Goal: Task Accomplishment & Management: Use online tool/utility

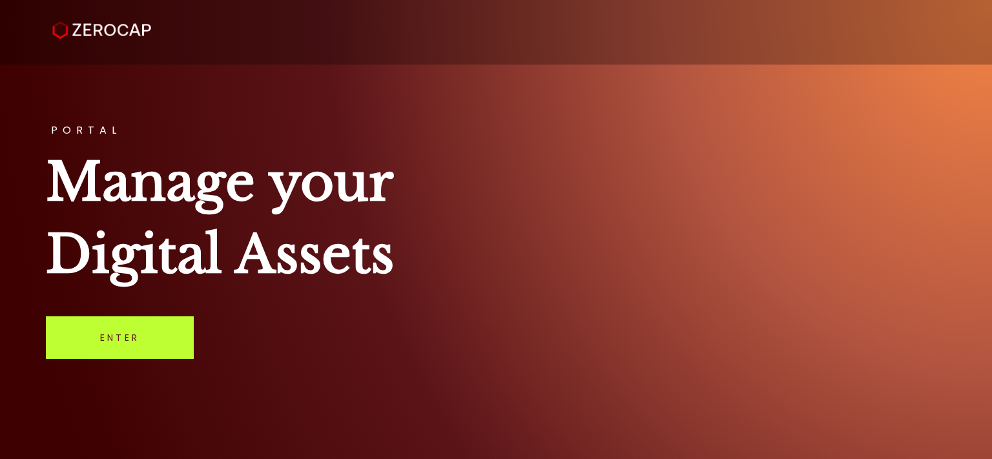
click at [129, 353] on link "Enter" at bounding box center [120, 338] width 148 height 43
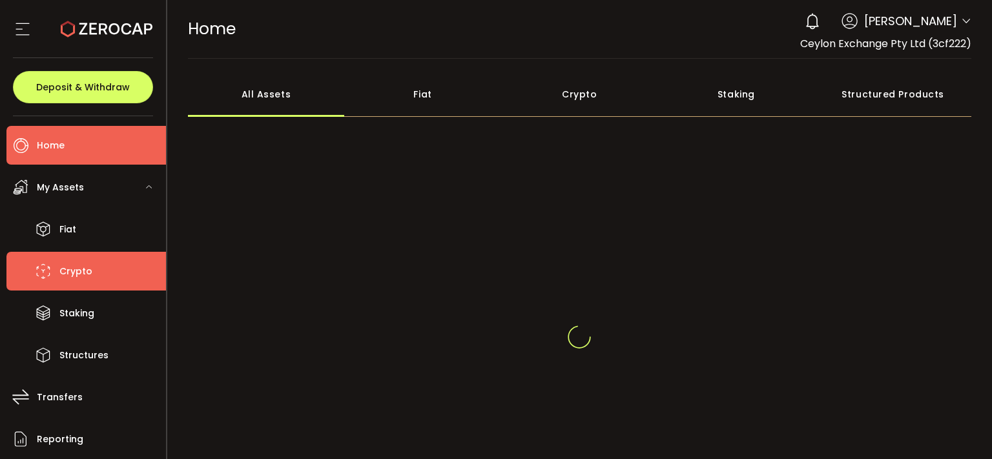
click at [115, 278] on li "Crypto" at bounding box center [86, 271] width 160 height 39
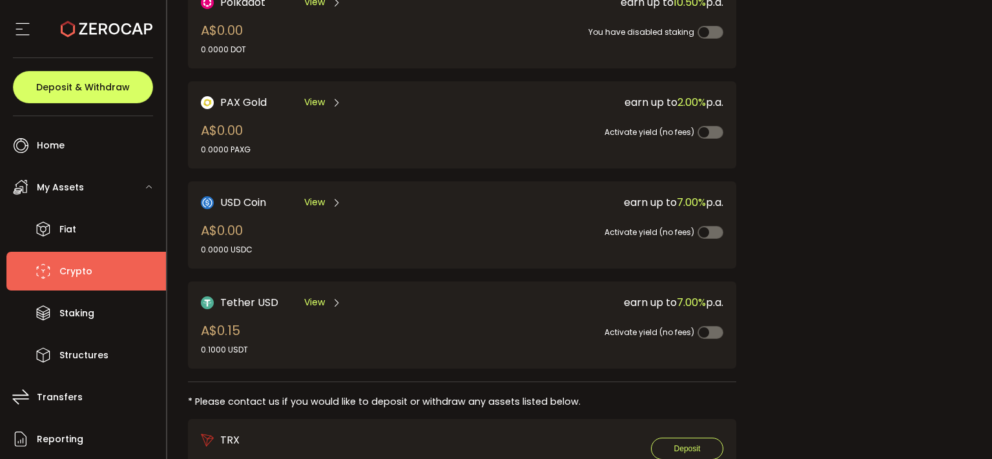
scroll to position [327, 0]
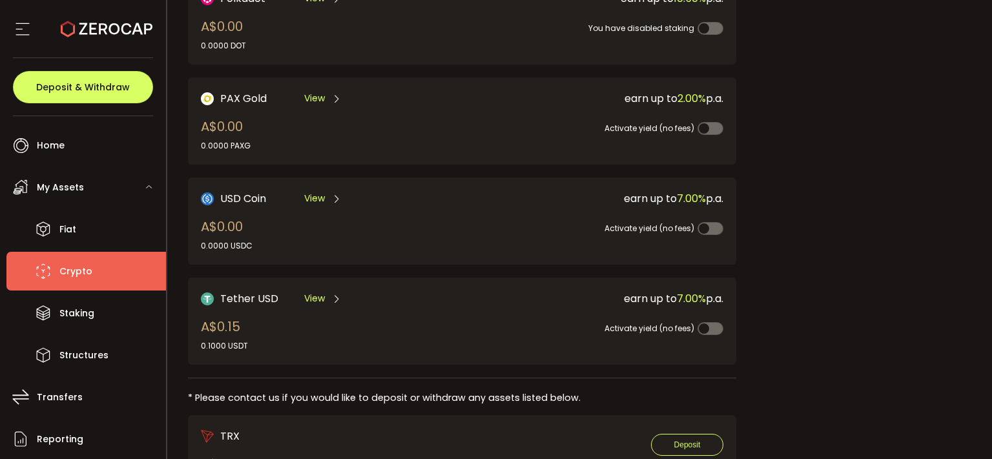
click at [90, 281] on li "Crypto" at bounding box center [86, 271] width 160 height 39
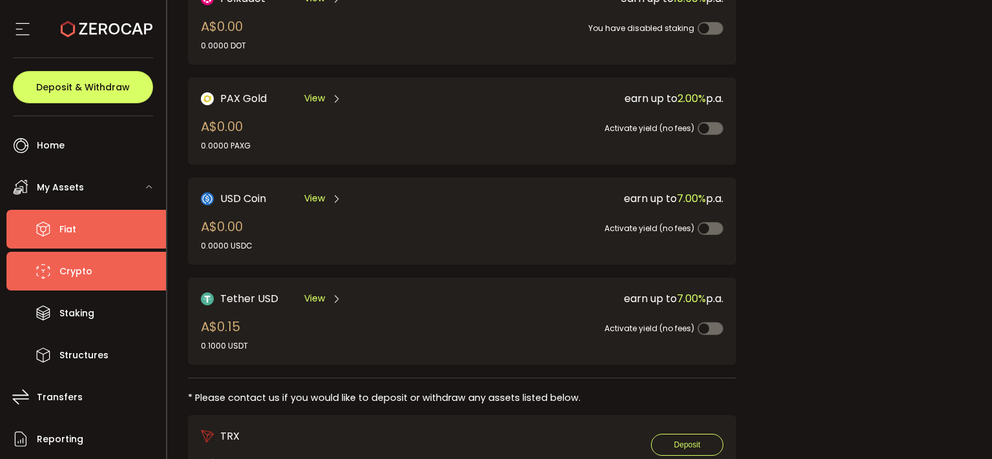
click at [92, 245] on li "Fiat" at bounding box center [86, 229] width 160 height 39
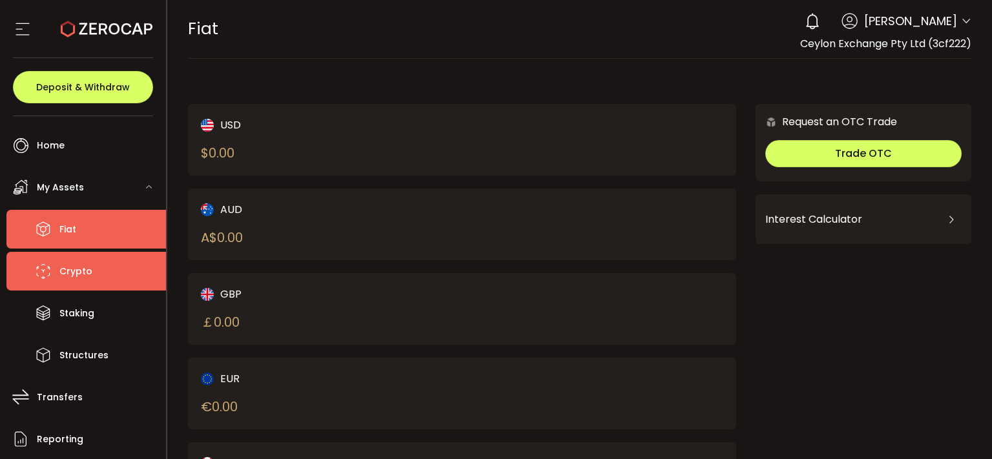
click at [91, 257] on li "Crypto" at bounding box center [86, 271] width 160 height 39
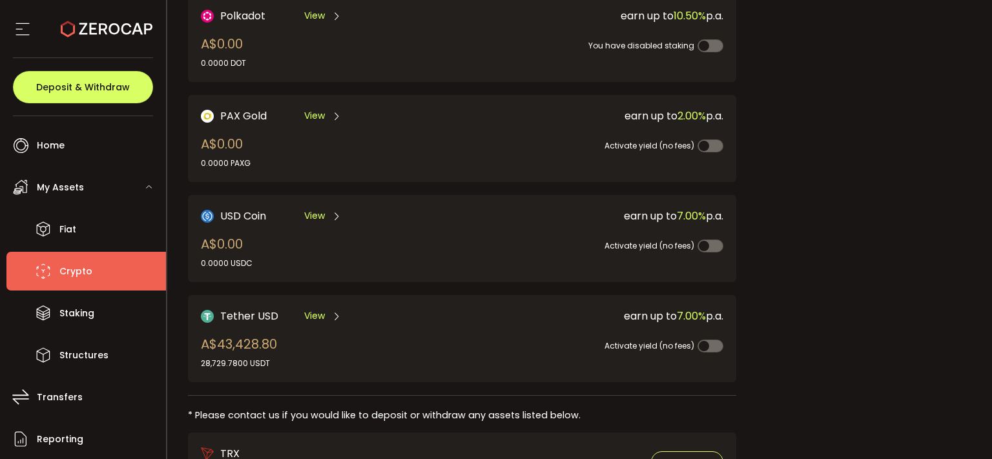
scroll to position [320, 0]
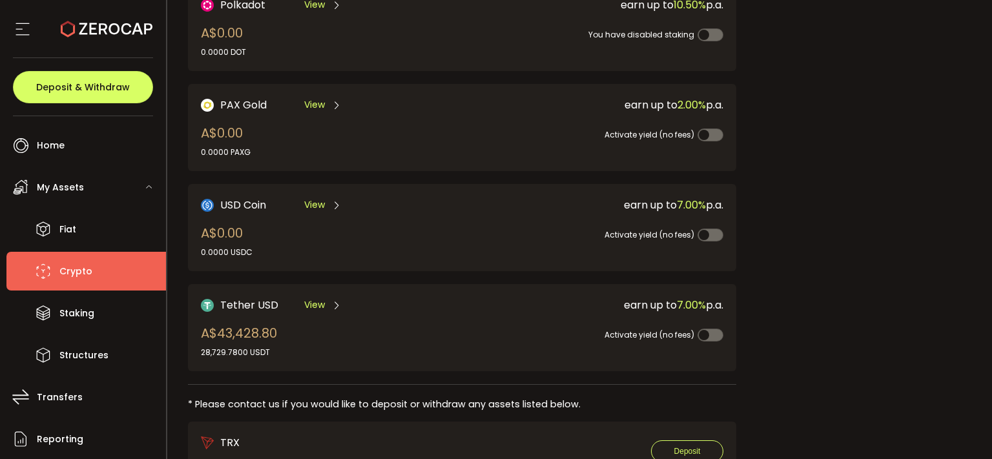
click at [314, 300] on span "View" at bounding box center [314, 305] width 21 height 14
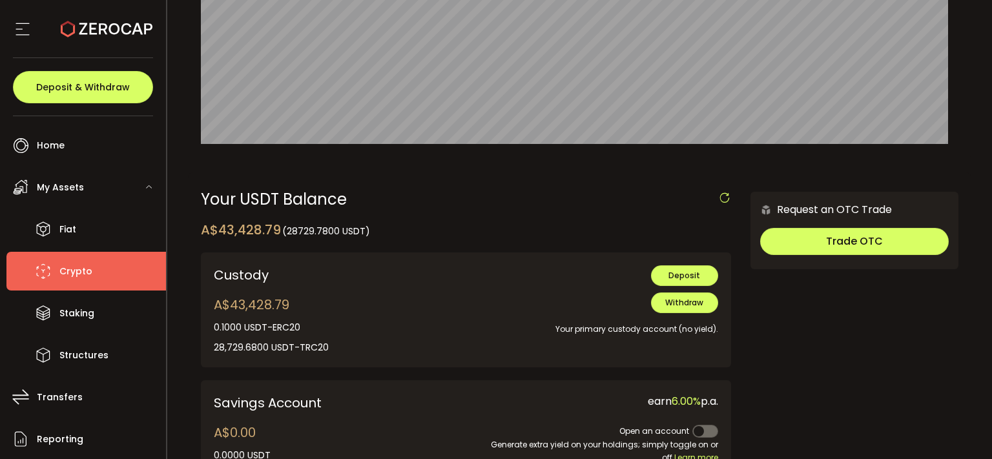
scroll to position [248, 0]
click at [673, 304] on span "Withdraw" at bounding box center [684, 302] width 38 height 11
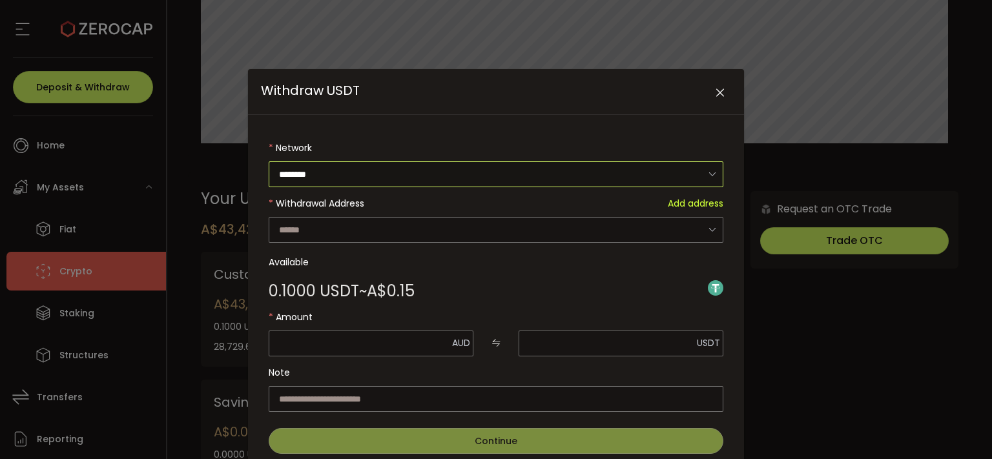
click at [433, 177] on input "********" at bounding box center [496, 175] width 455 height 26
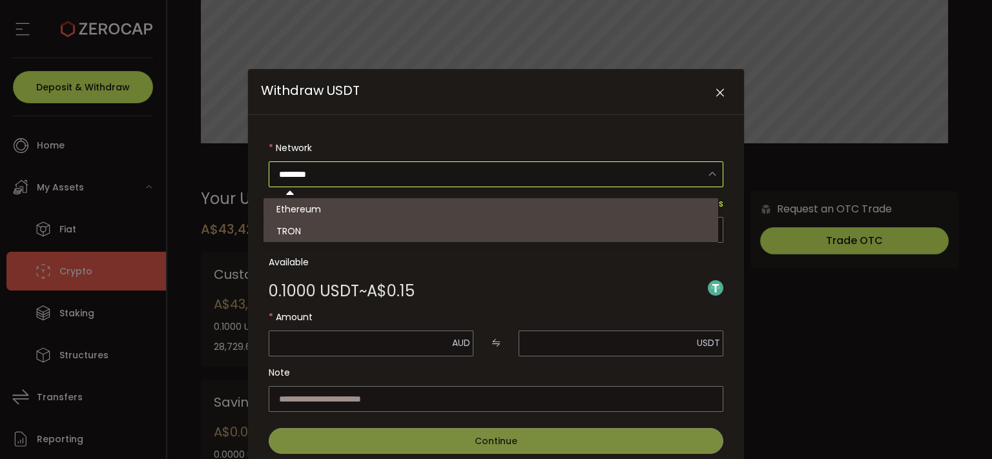
click at [444, 231] on li "TRON" at bounding box center [497, 231] width 466 height 22
type input "****"
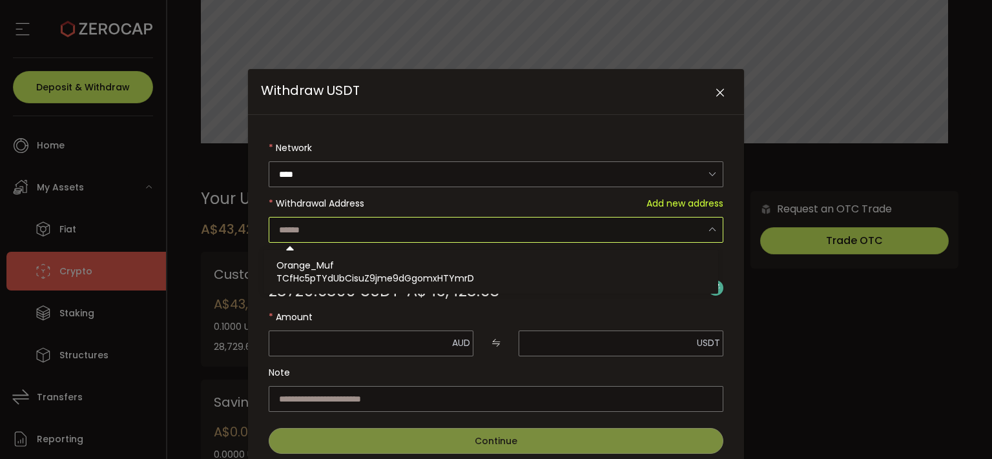
click at [574, 235] on input "Withdraw USDT" at bounding box center [496, 230] width 455 height 26
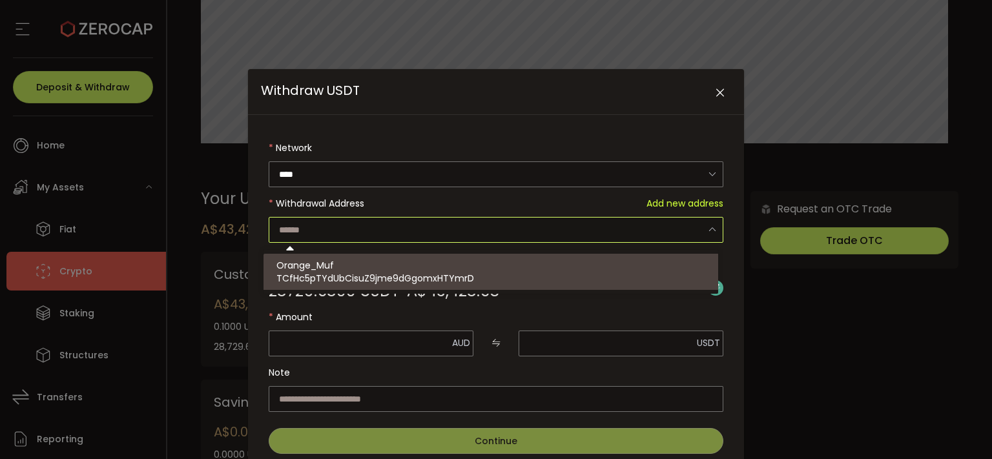
click at [581, 265] on div "Orange_Muf TCfHc5pTYdUbCisuZ9jme9dGgomxHTYmrD" at bounding box center [497, 272] width 440 height 36
type input "**********"
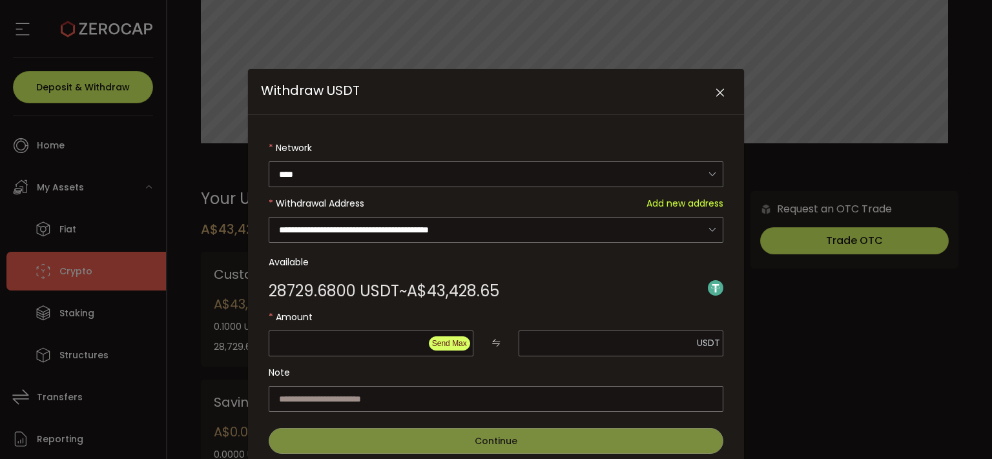
click at [437, 344] on span "Send Max" at bounding box center [449, 343] width 35 height 9
type input "********"
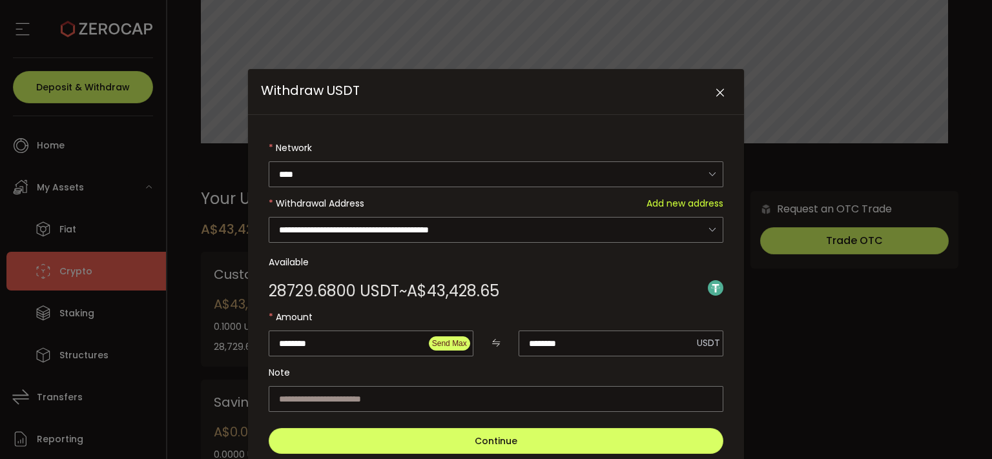
scroll to position [47, 0]
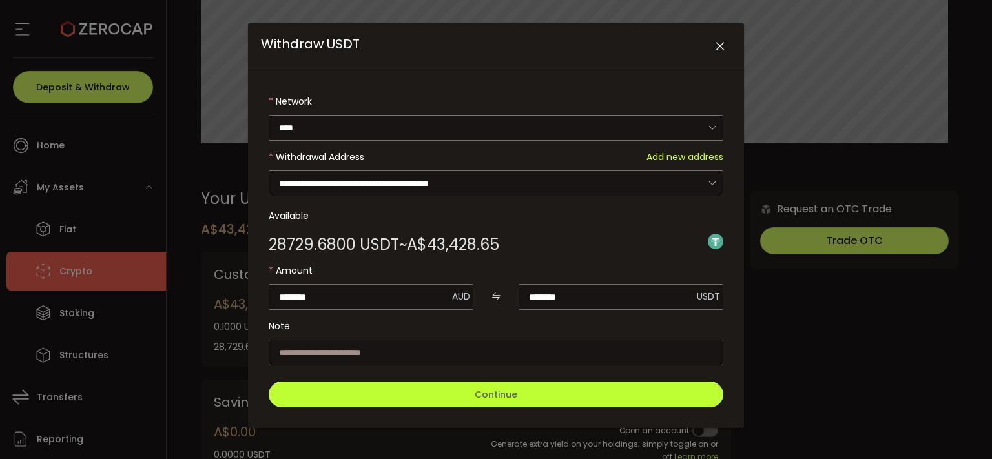
click at [488, 392] on span "Continue" at bounding box center [496, 394] width 43 height 13
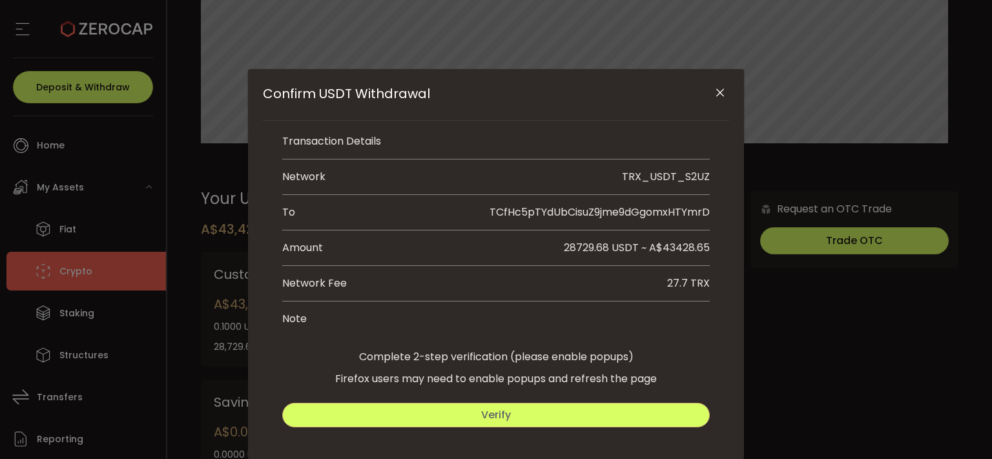
click at [581, 405] on button "Verify" at bounding box center [496, 415] width 428 height 25
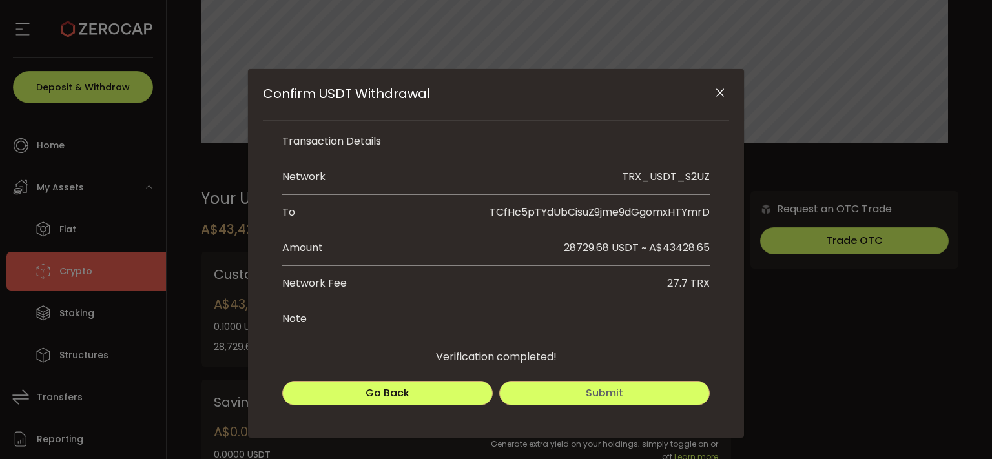
click at [565, 404] on button "Submit" at bounding box center [604, 393] width 211 height 25
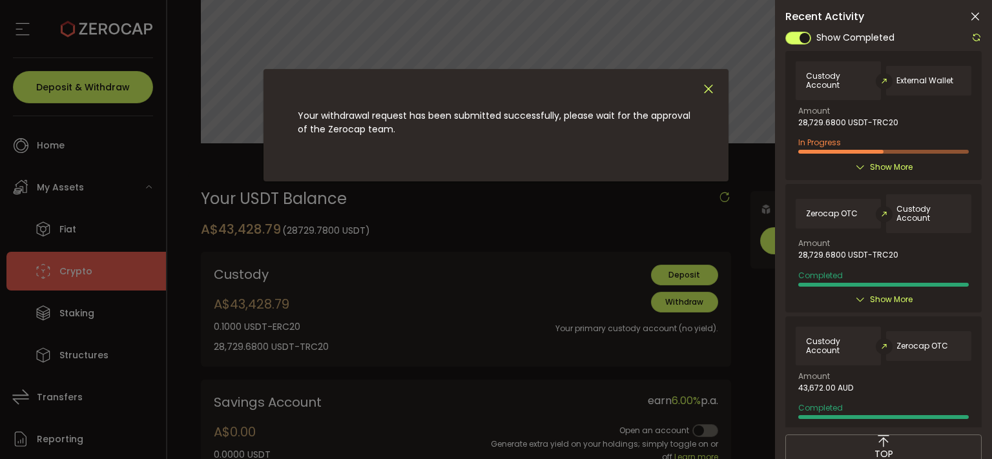
click at [704, 87] on icon "Close" at bounding box center [709, 89] width 14 height 14
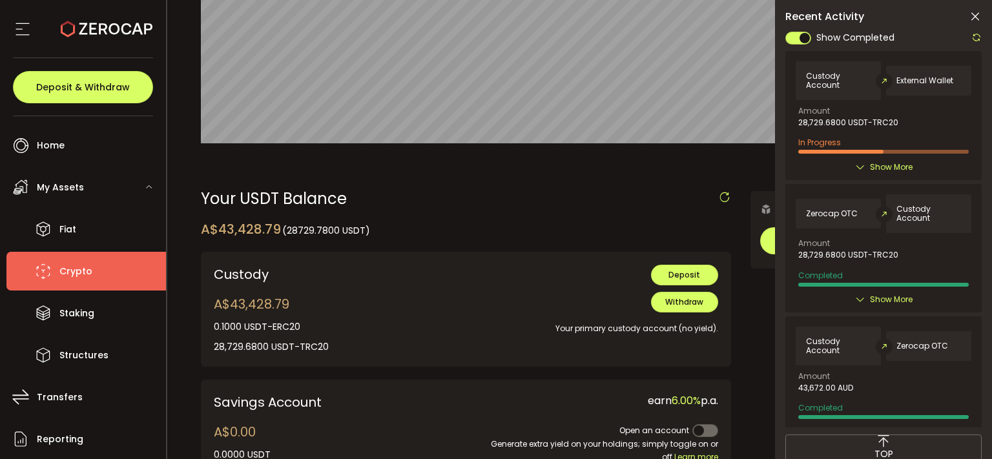
click at [977, 16] on icon at bounding box center [975, 16] width 13 height 13
